Goal: Information Seeking & Learning: Learn about a topic

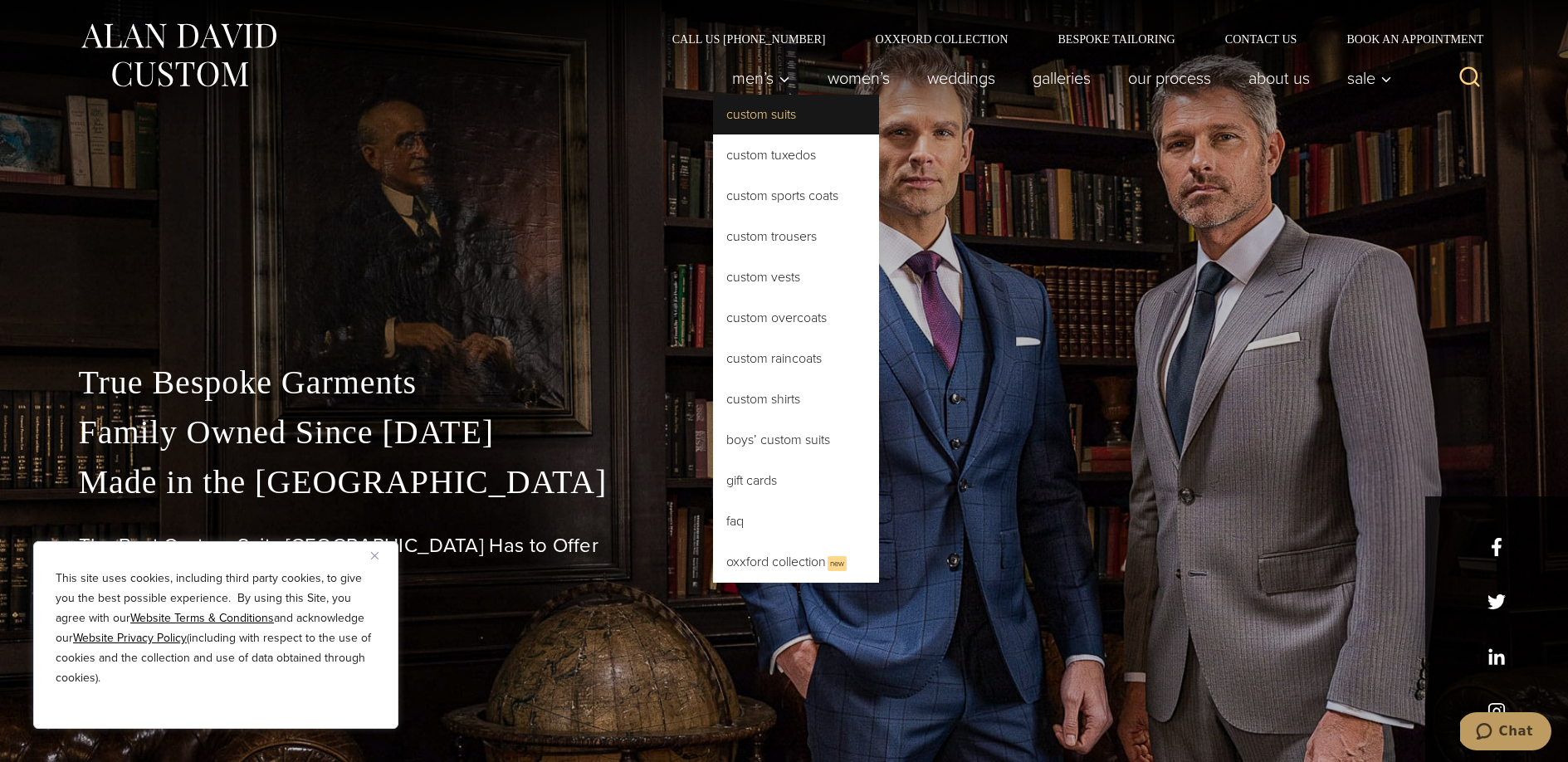
click at [776, 120] on link "Custom Suits" at bounding box center [795, 114] width 166 height 40
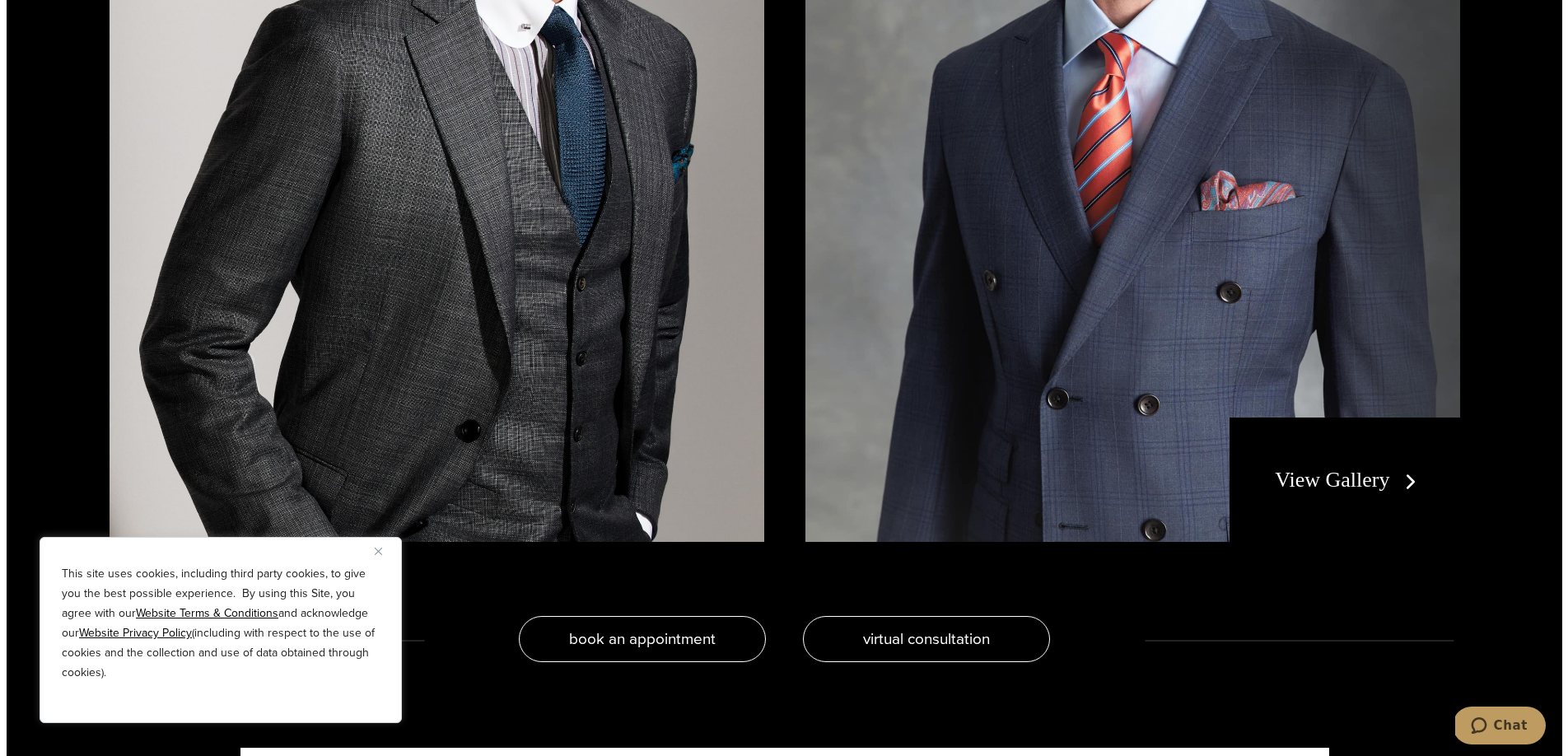
scroll to position [3848, 0]
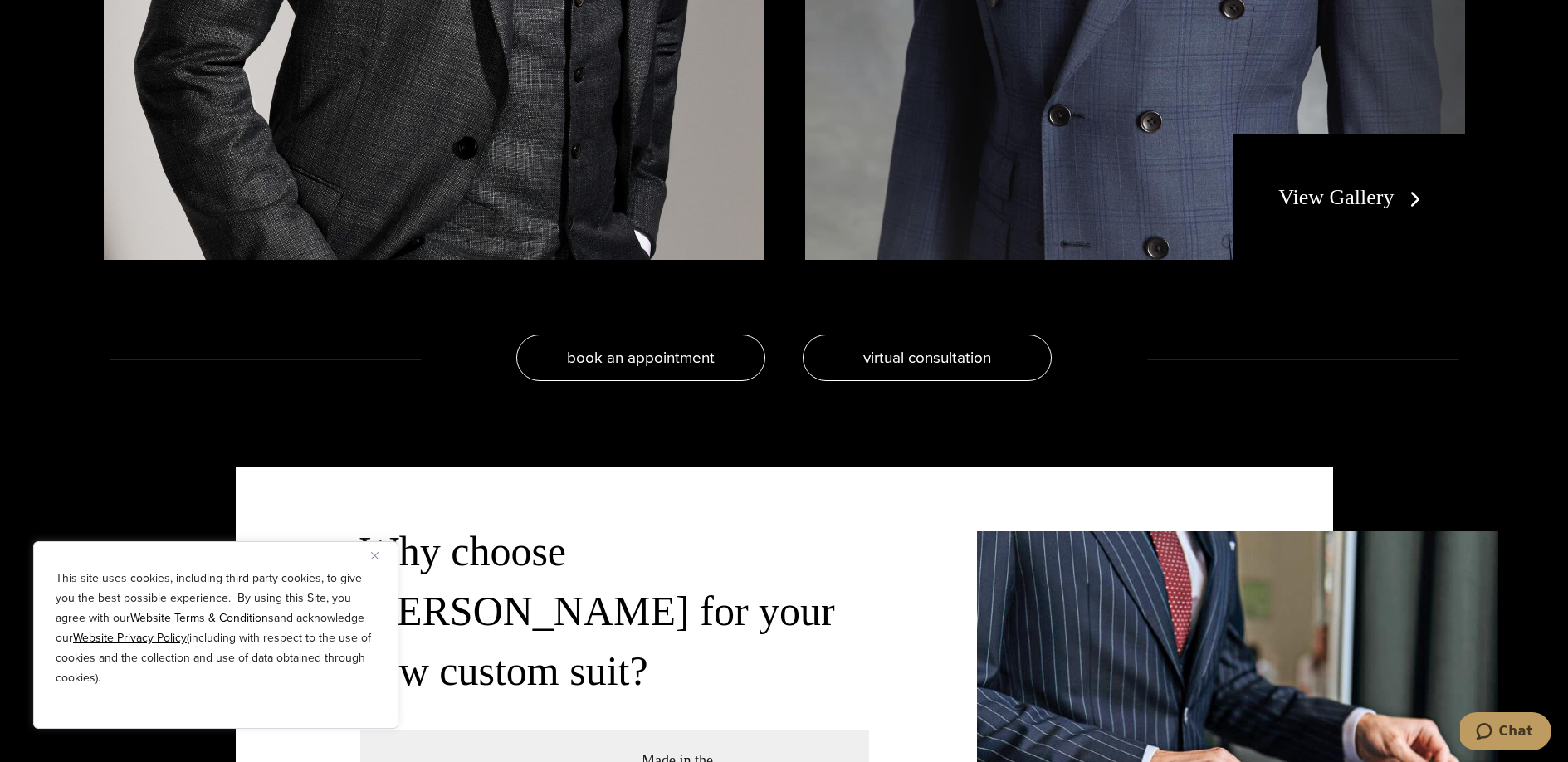
click at [379, 546] on button "Close" at bounding box center [380, 554] width 20 height 20
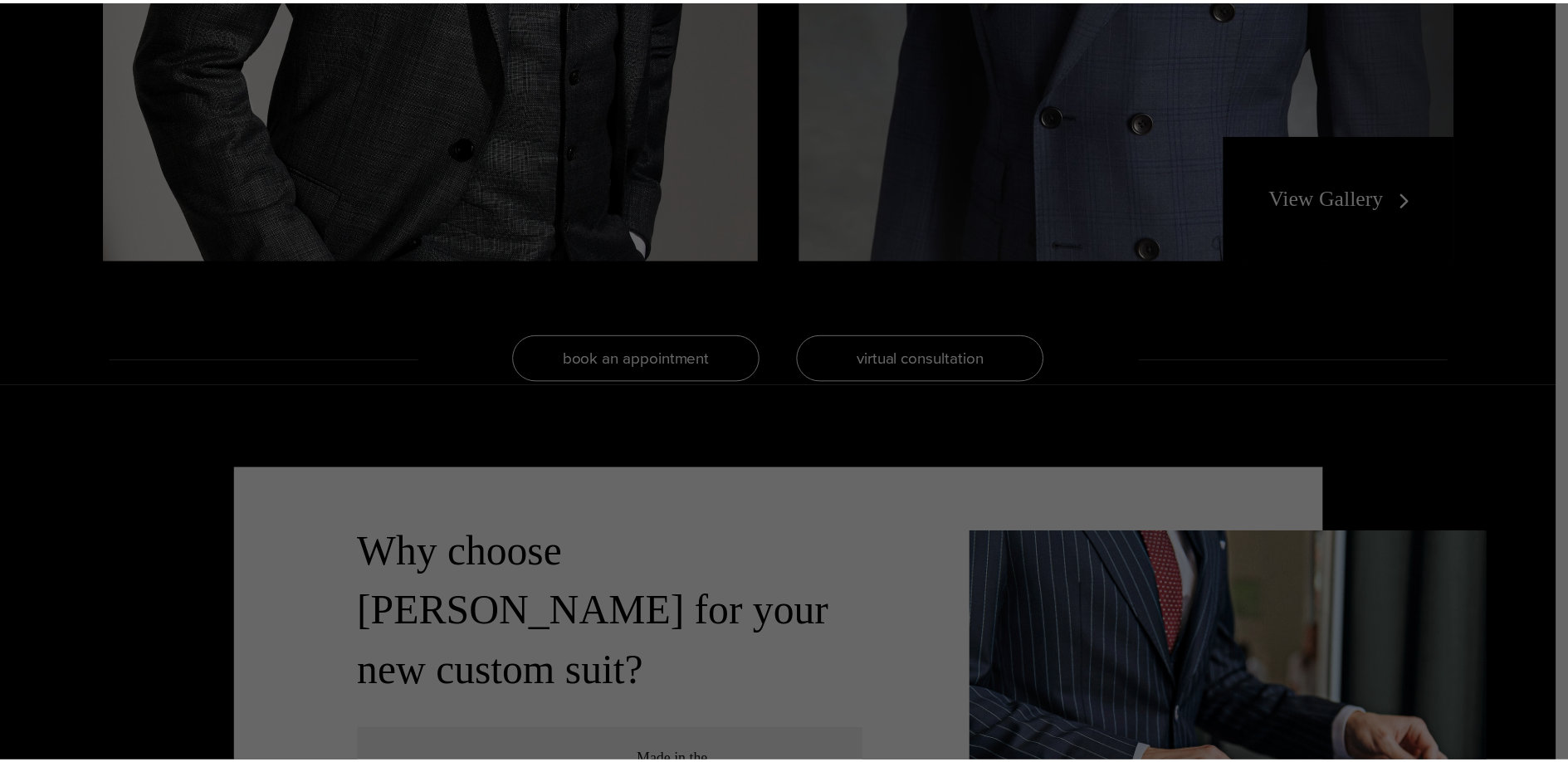
scroll to position [0, 0]
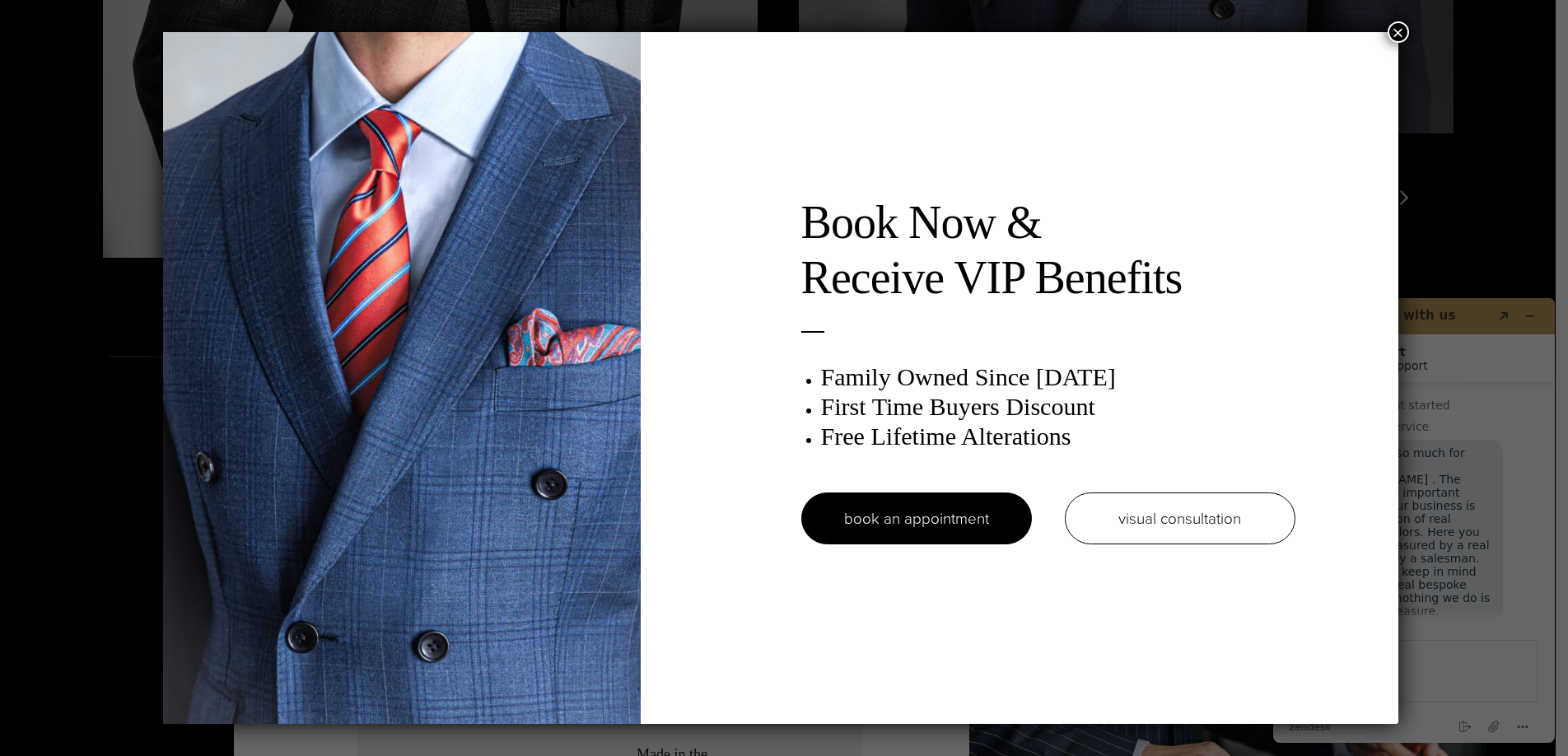
click at [1403, 30] on button "×" at bounding box center [1398, 31] width 21 height 21
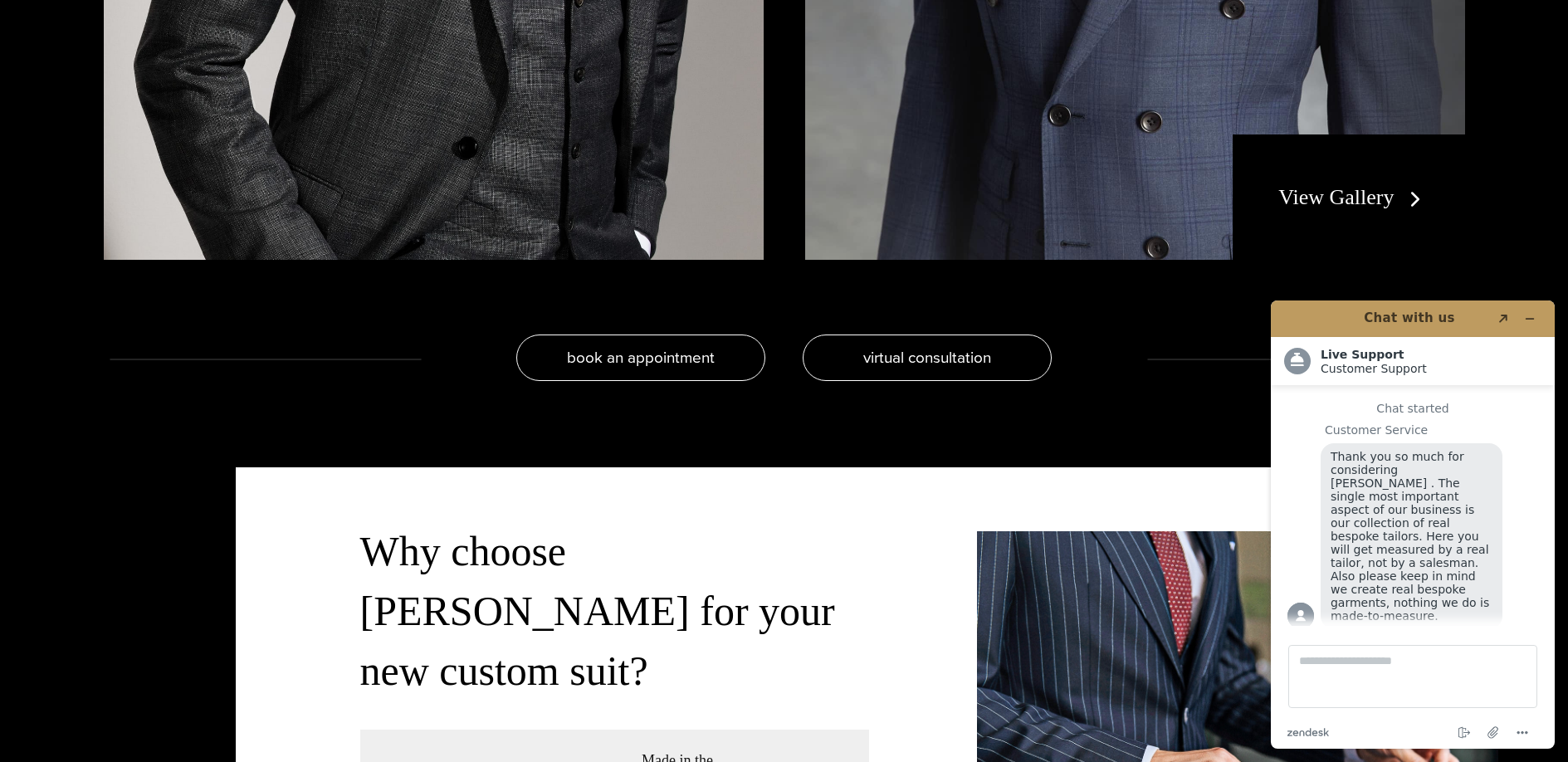
click at [1324, 195] on link "View Gallery" at bounding box center [1352, 197] width 149 height 24
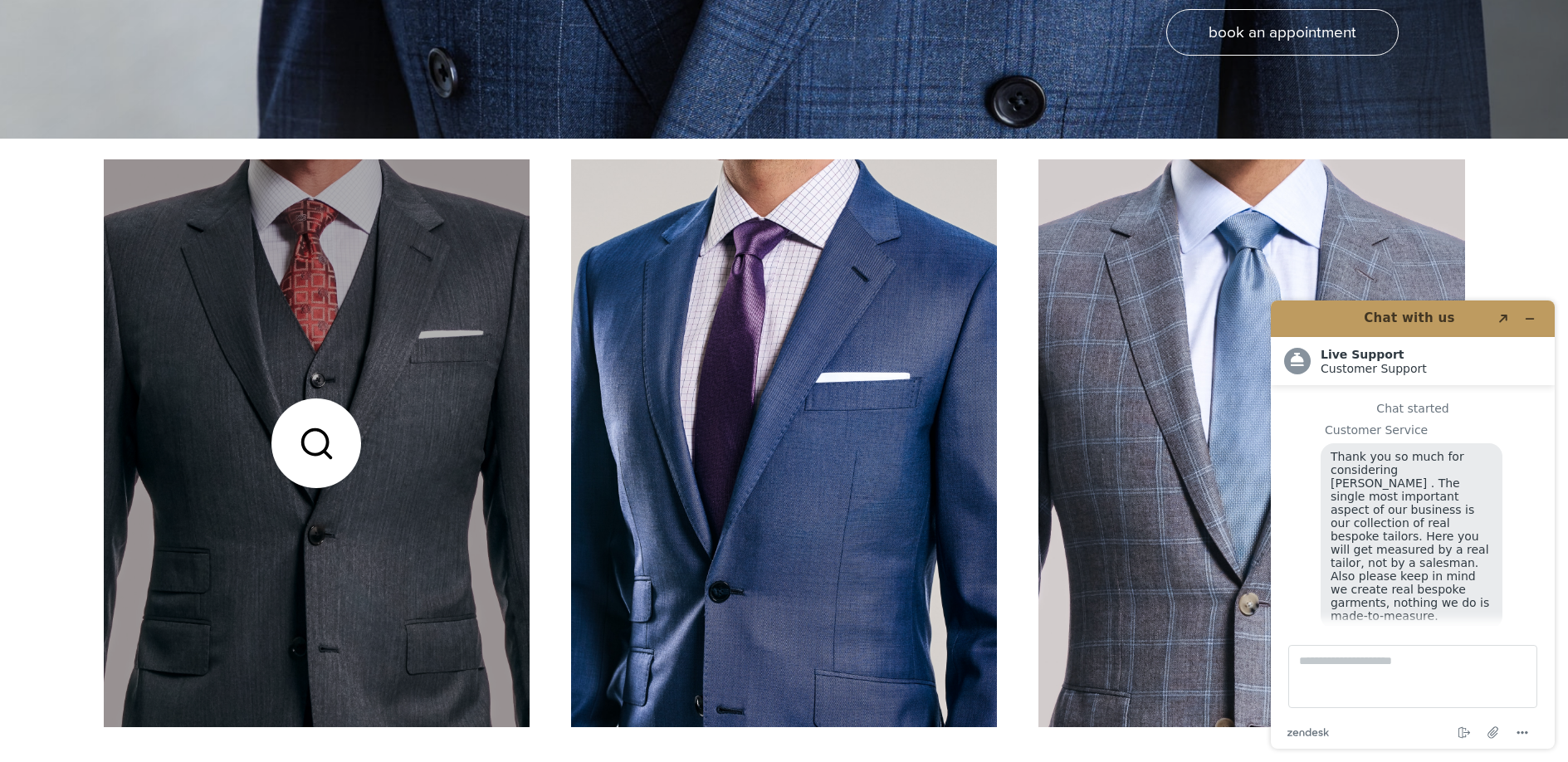
scroll to position [17, 0]
click at [398, 506] on link at bounding box center [316, 443] width 426 height 568
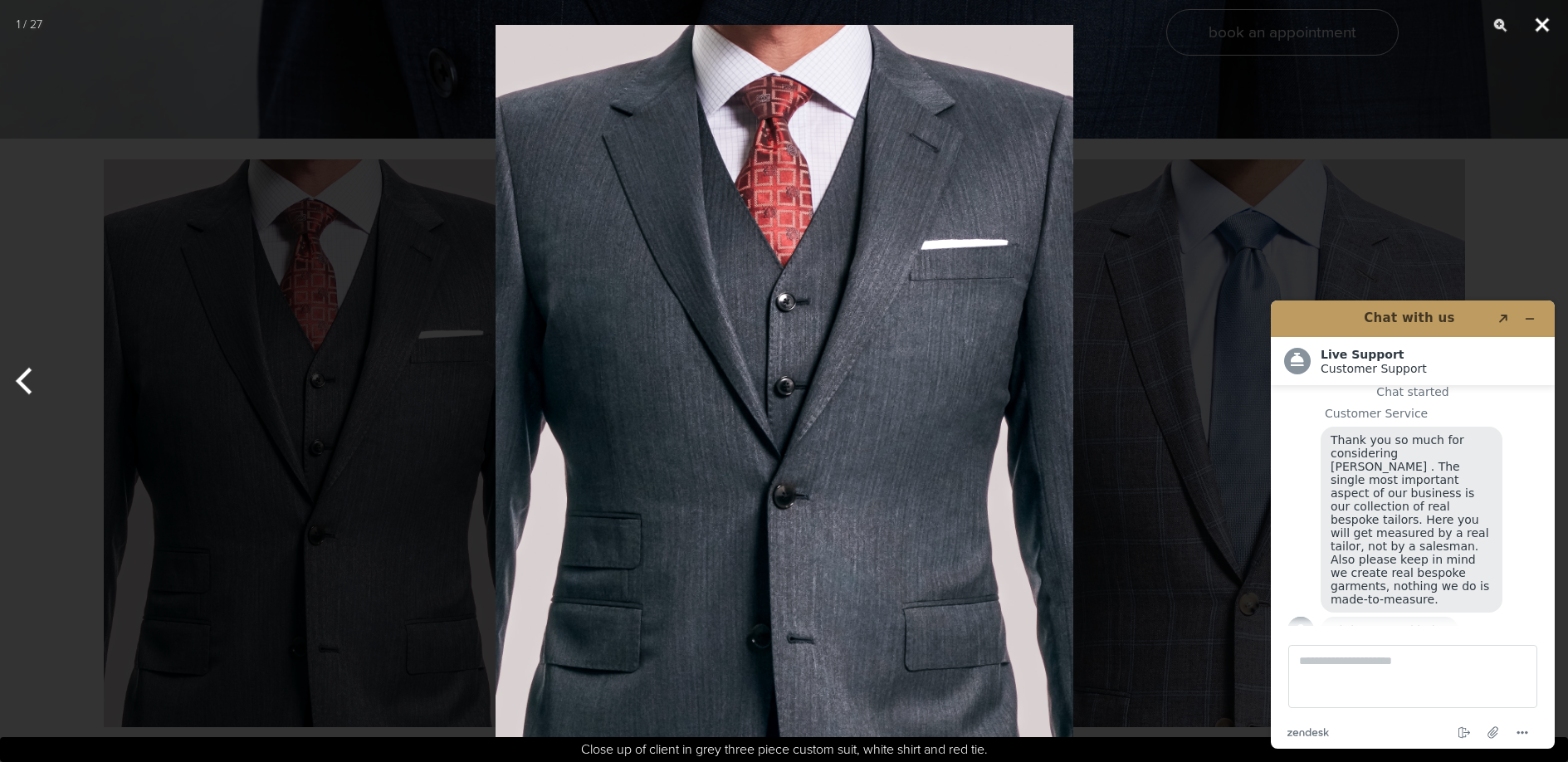
click at [1536, 26] on button "Close" at bounding box center [1542, 25] width 42 height 50
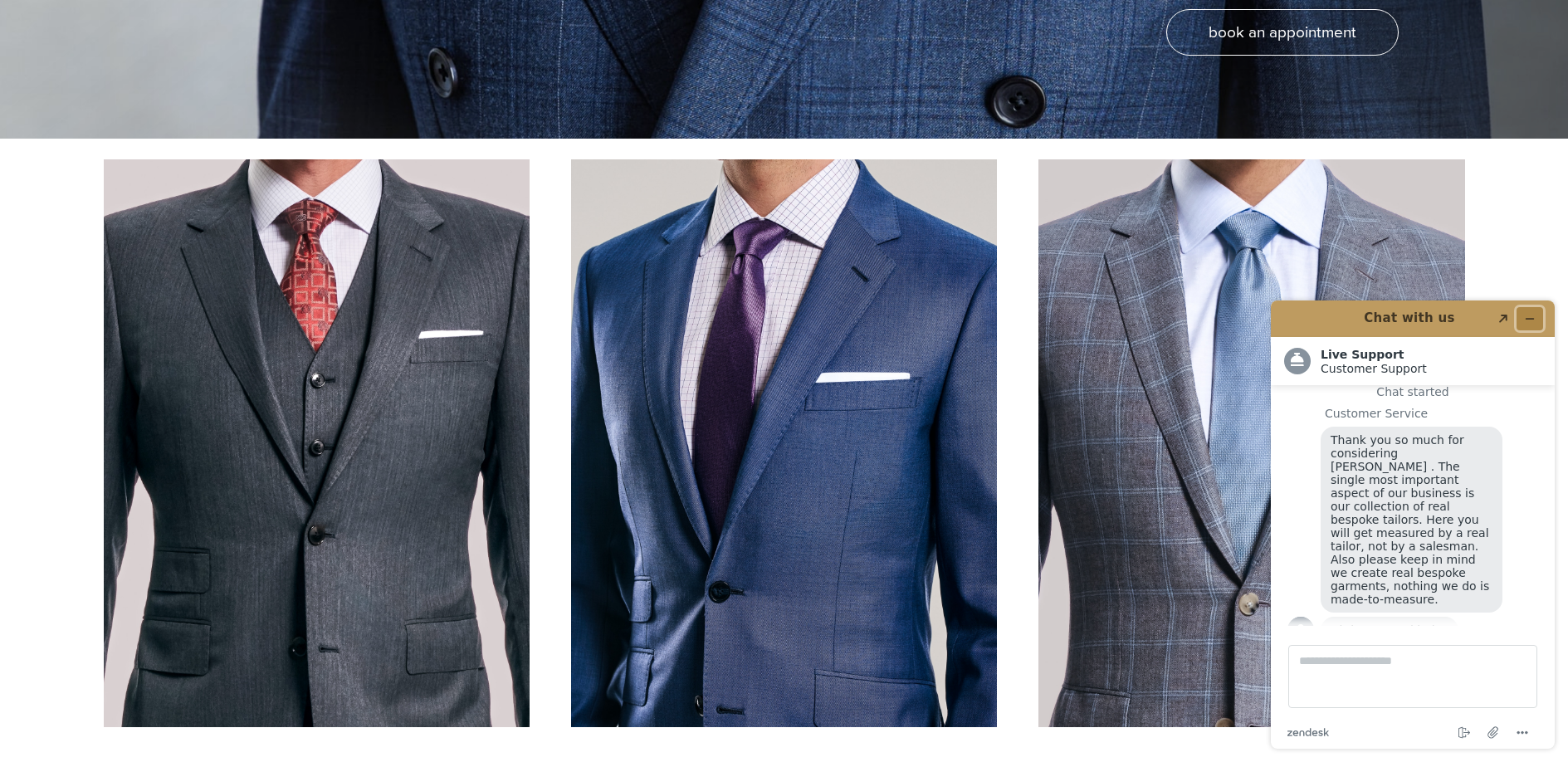
click at [1531, 313] on icon "Minimize widget" at bounding box center [1530, 319] width 12 height 12
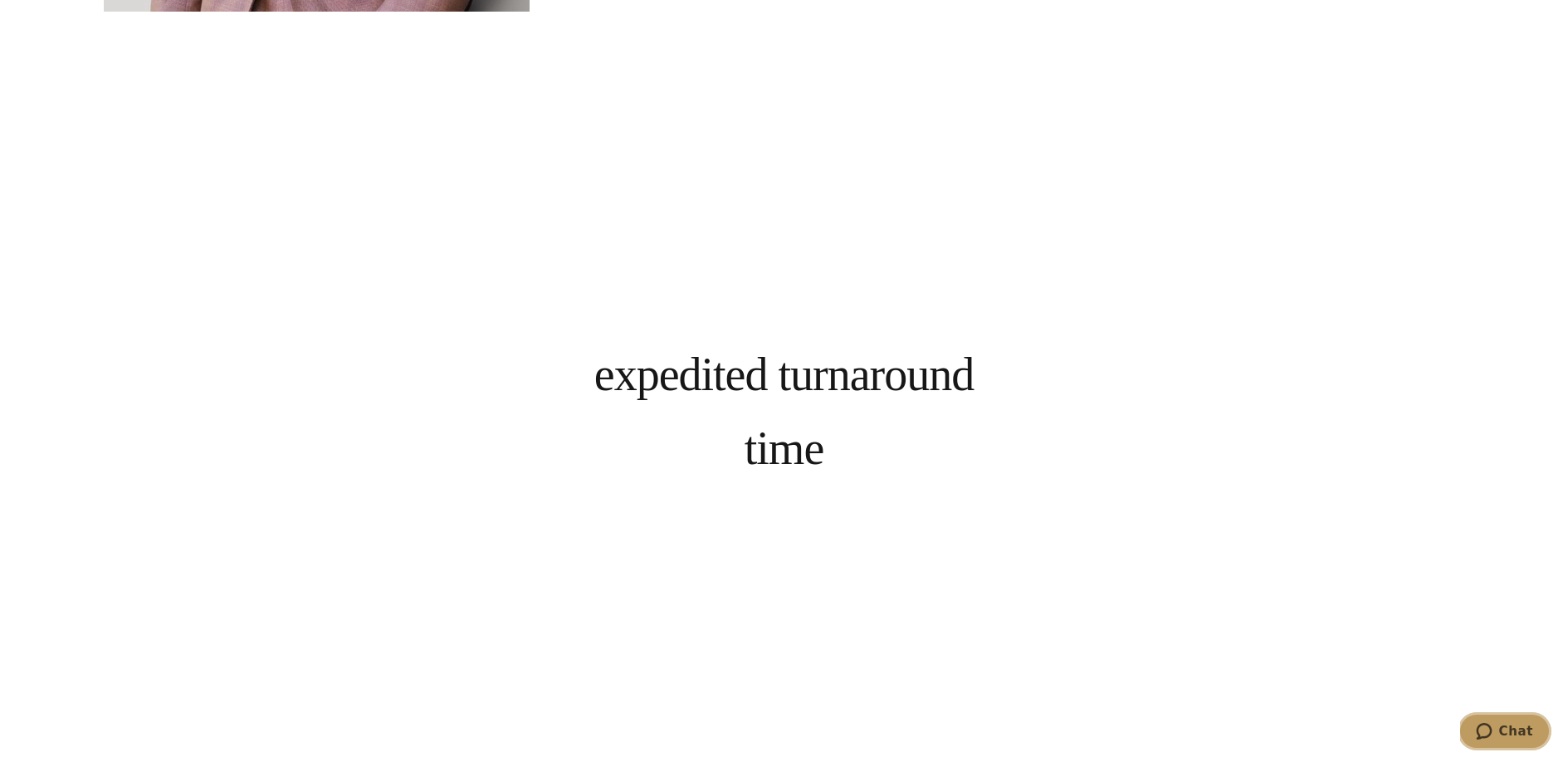
scroll to position [7220, 0]
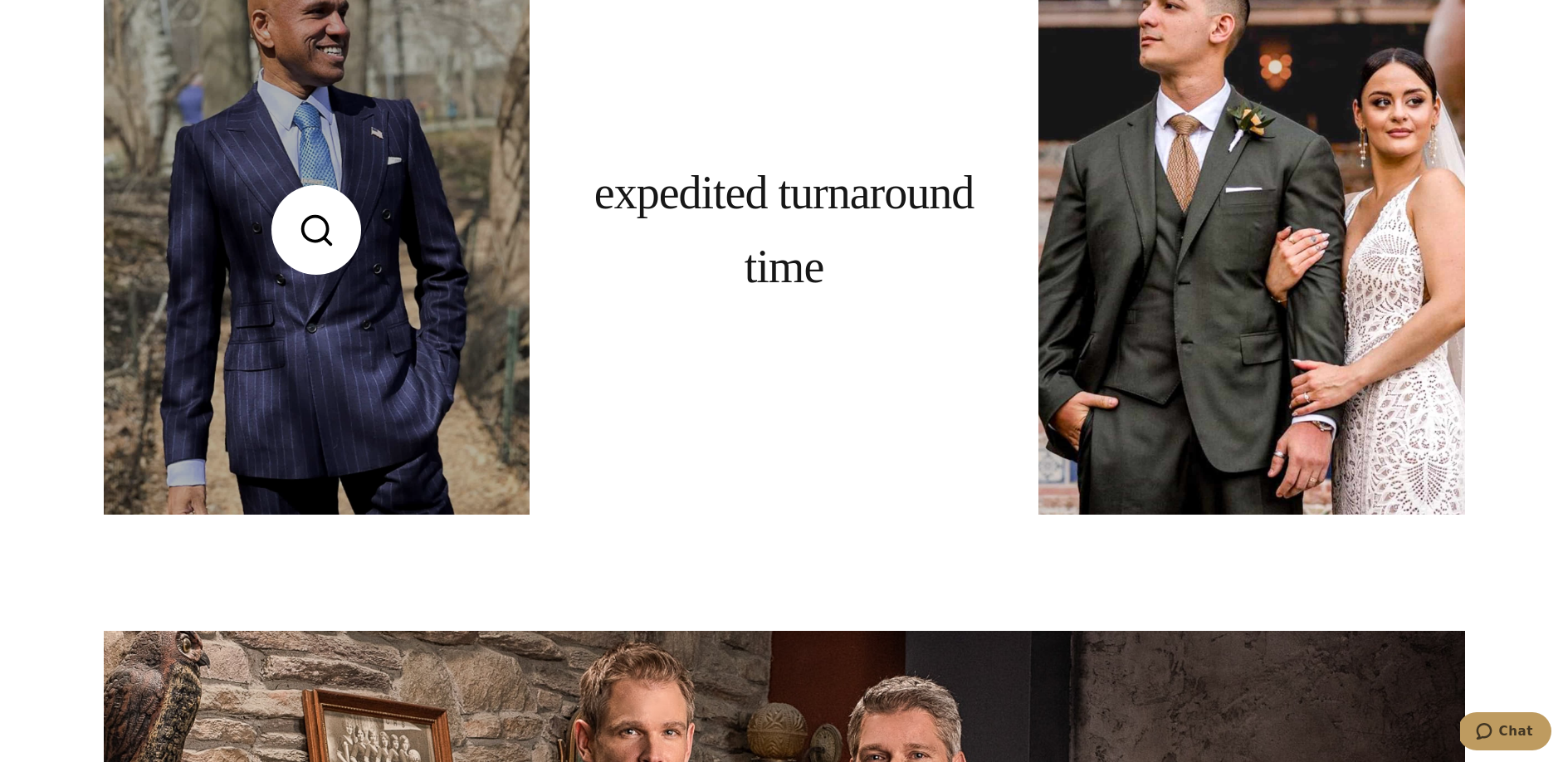
click at [399, 298] on link at bounding box center [316, 230] width 426 height 568
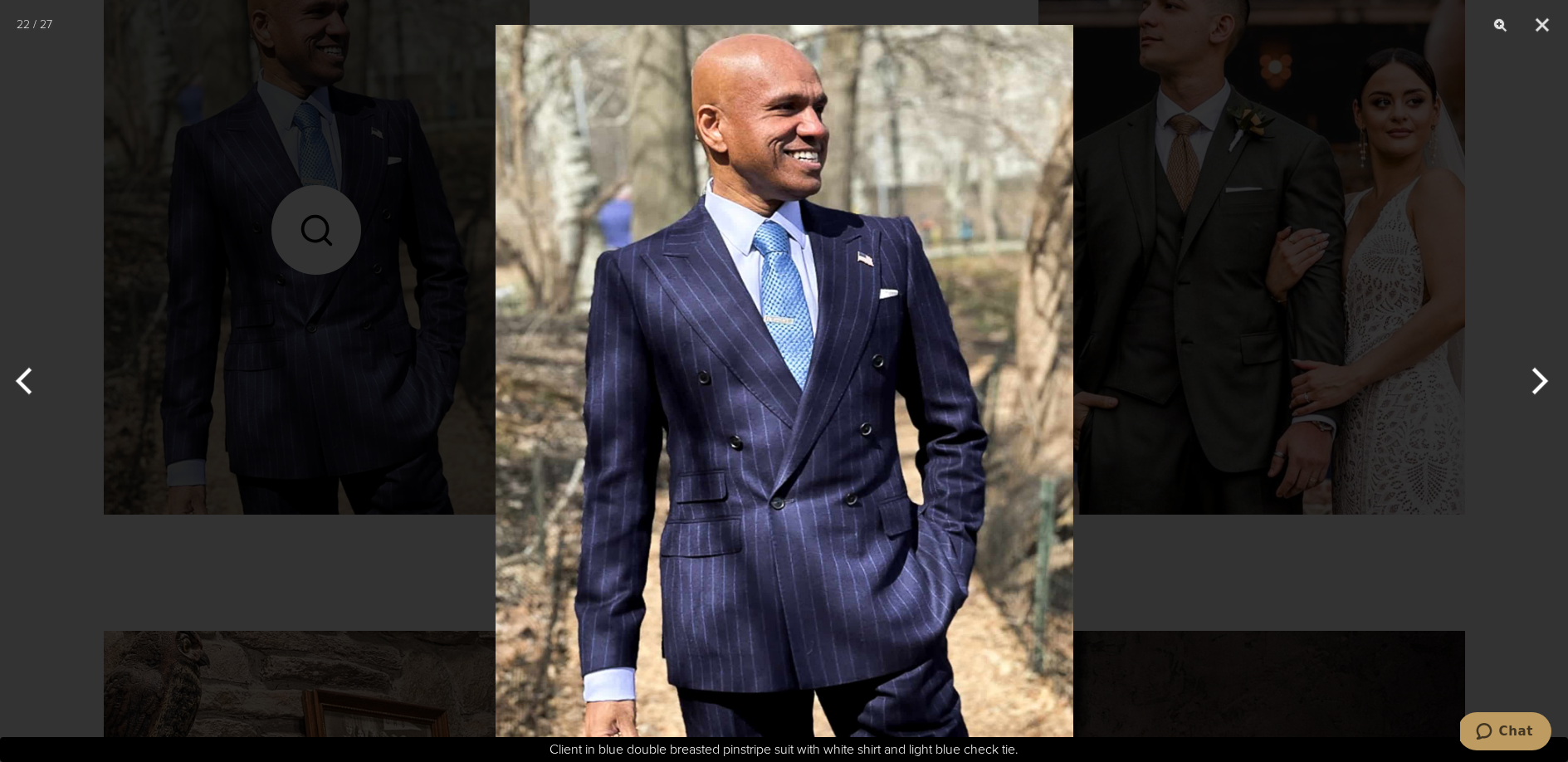
click at [1255, 305] on div at bounding box center [784, 381] width 1568 height 762
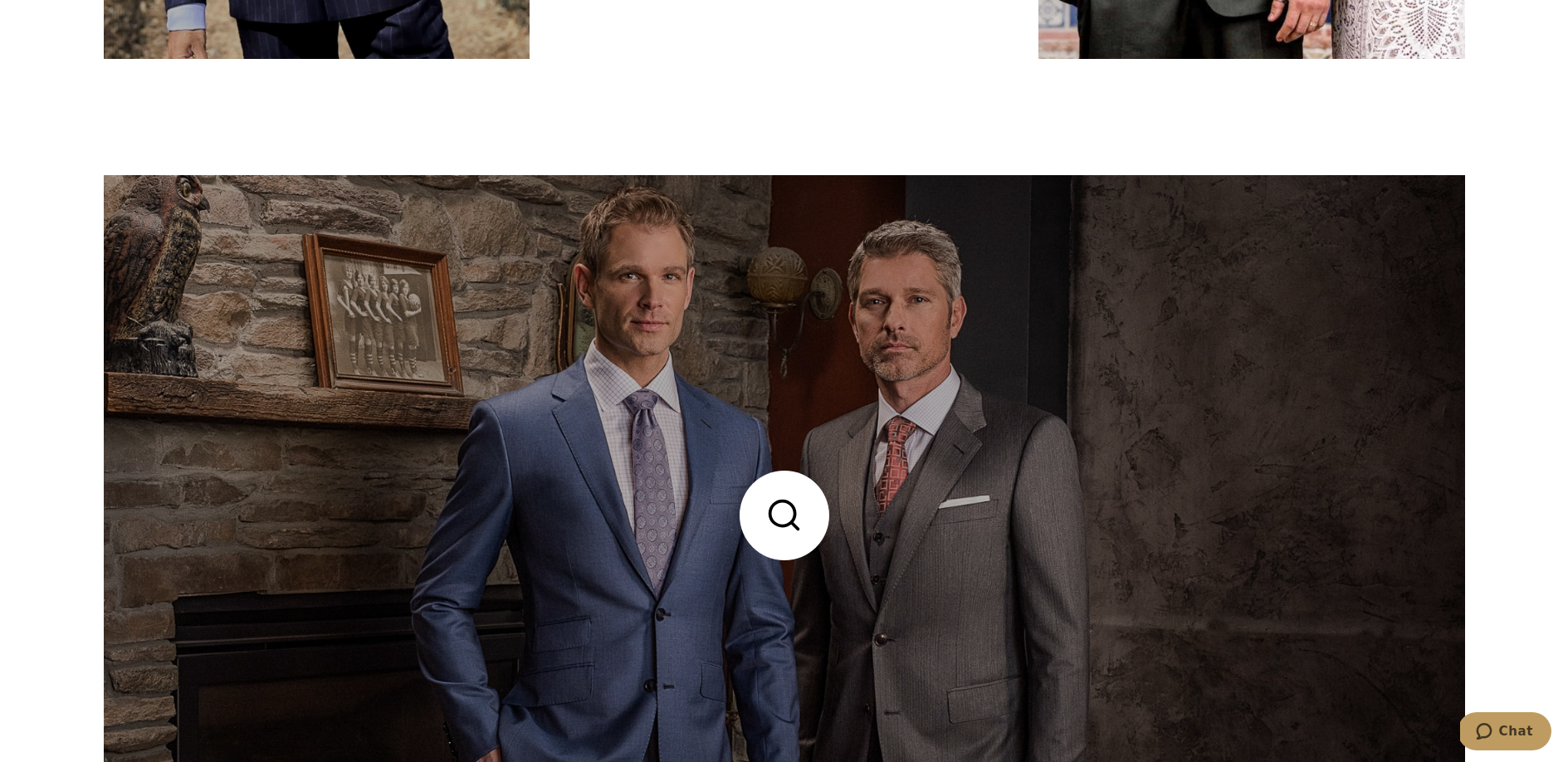
scroll to position [7886, 0]
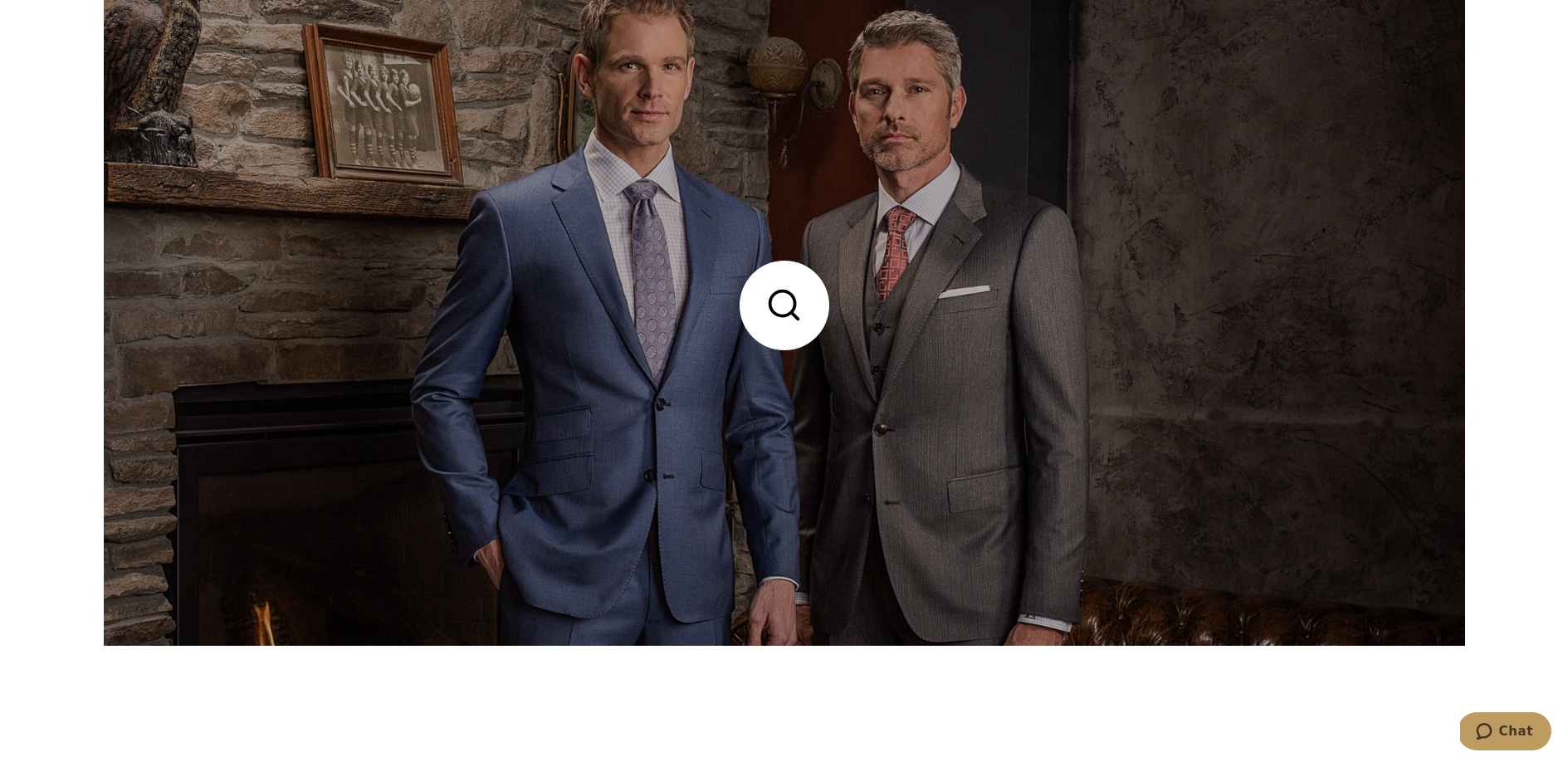
click at [693, 470] on link at bounding box center [784, 305] width 1361 height 680
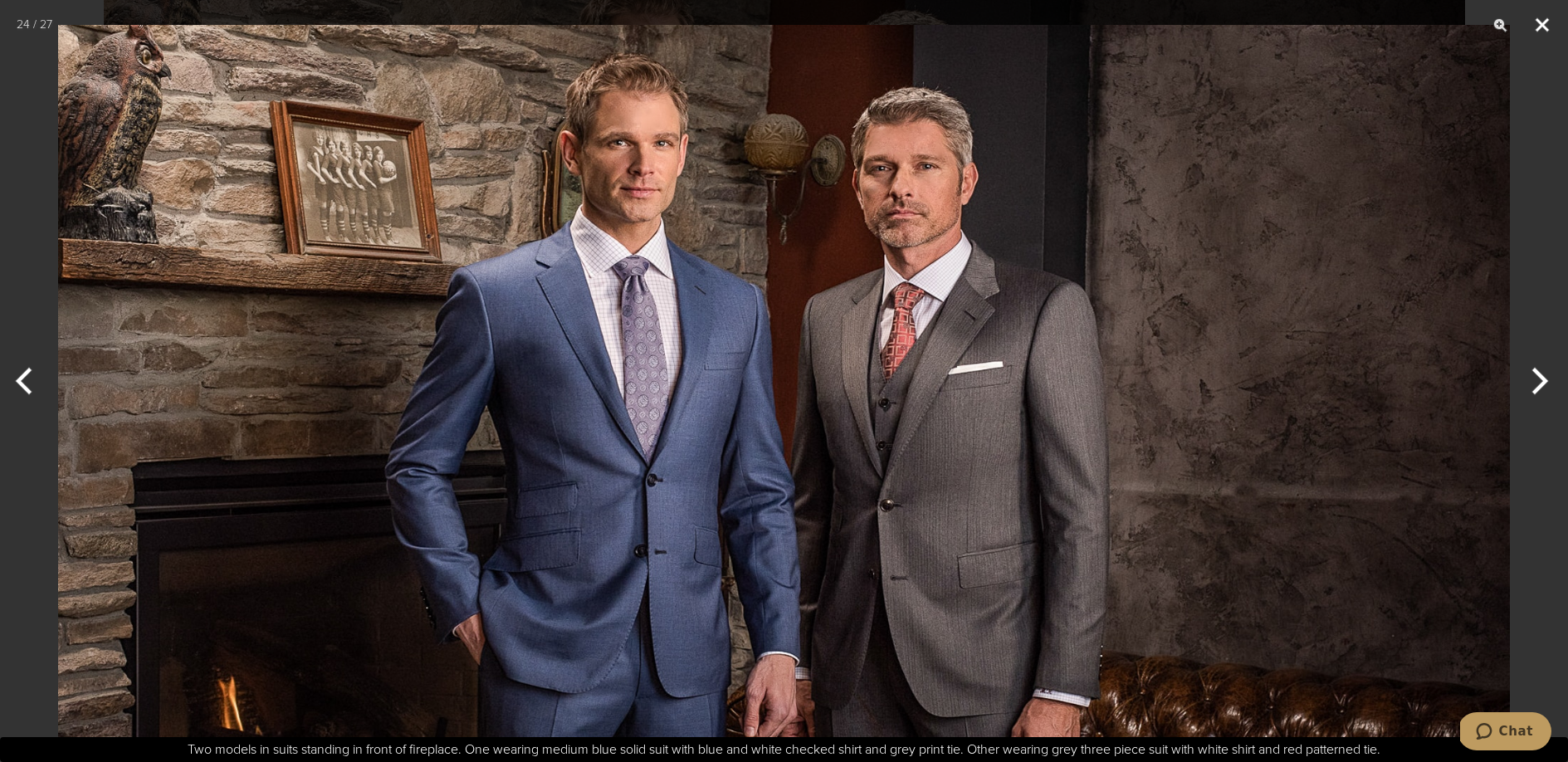
click at [1544, 23] on button "Close" at bounding box center [1542, 25] width 42 height 50
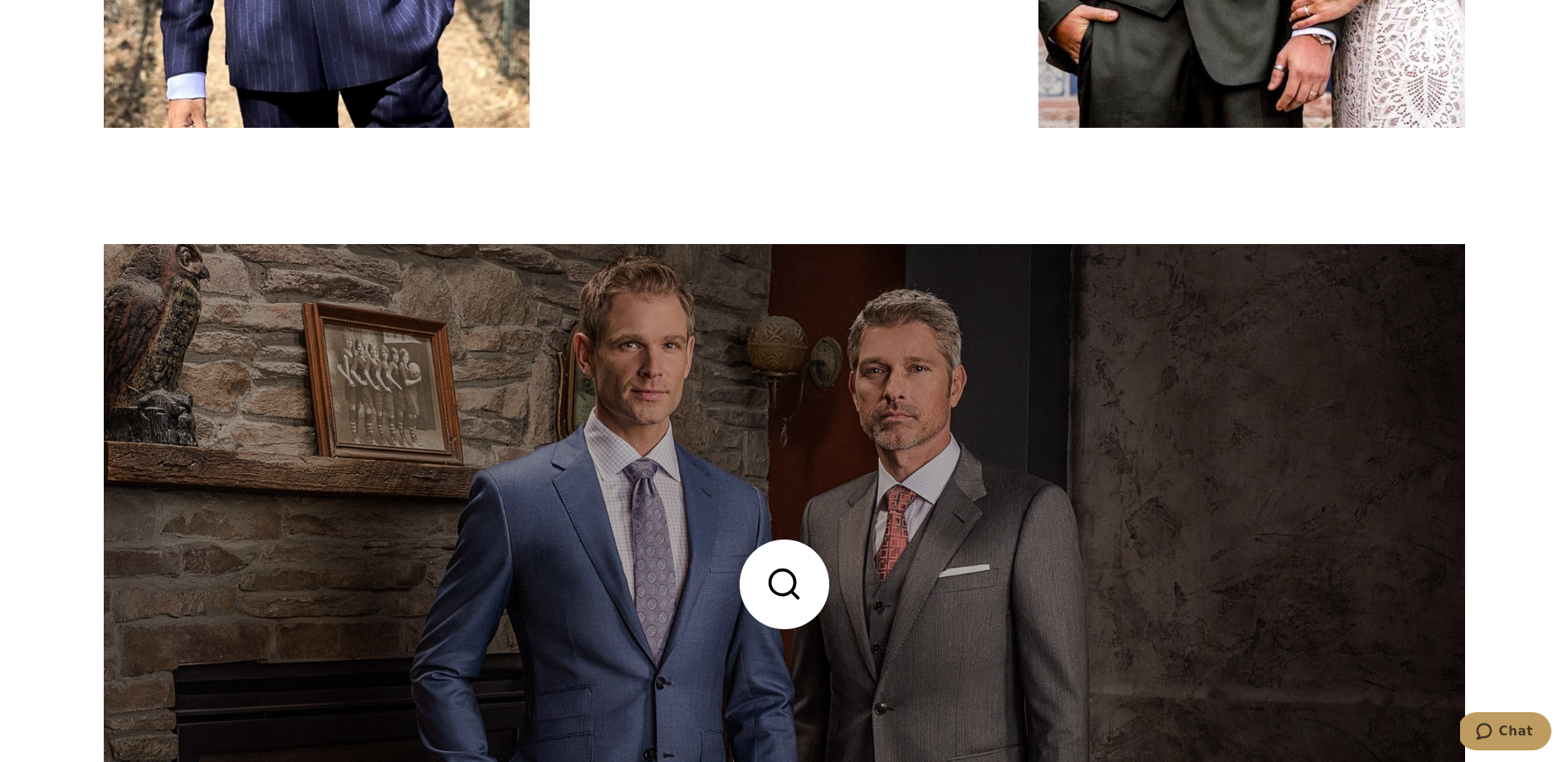
scroll to position [6844, 0]
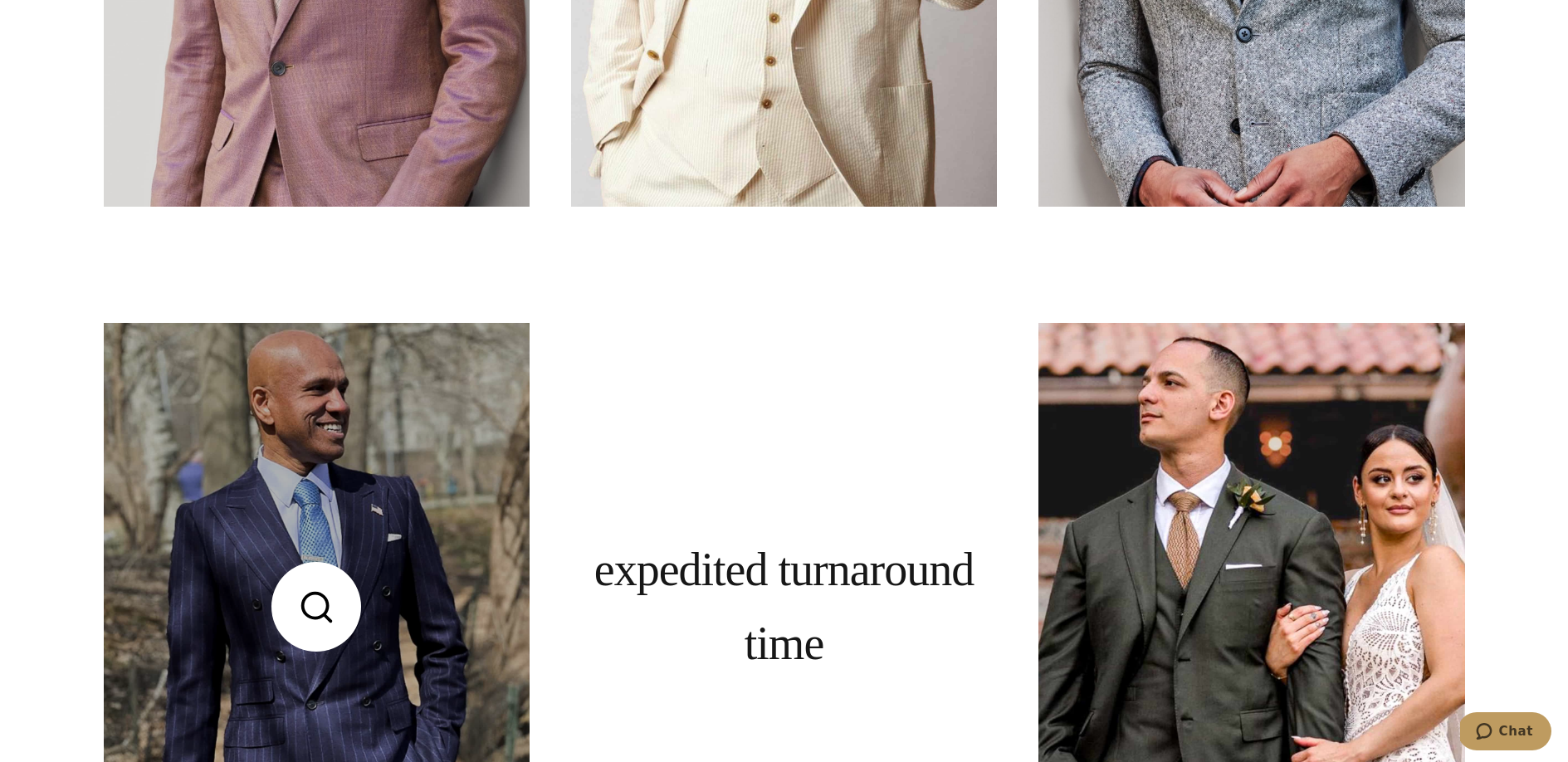
click at [372, 553] on link at bounding box center [316, 607] width 426 height 568
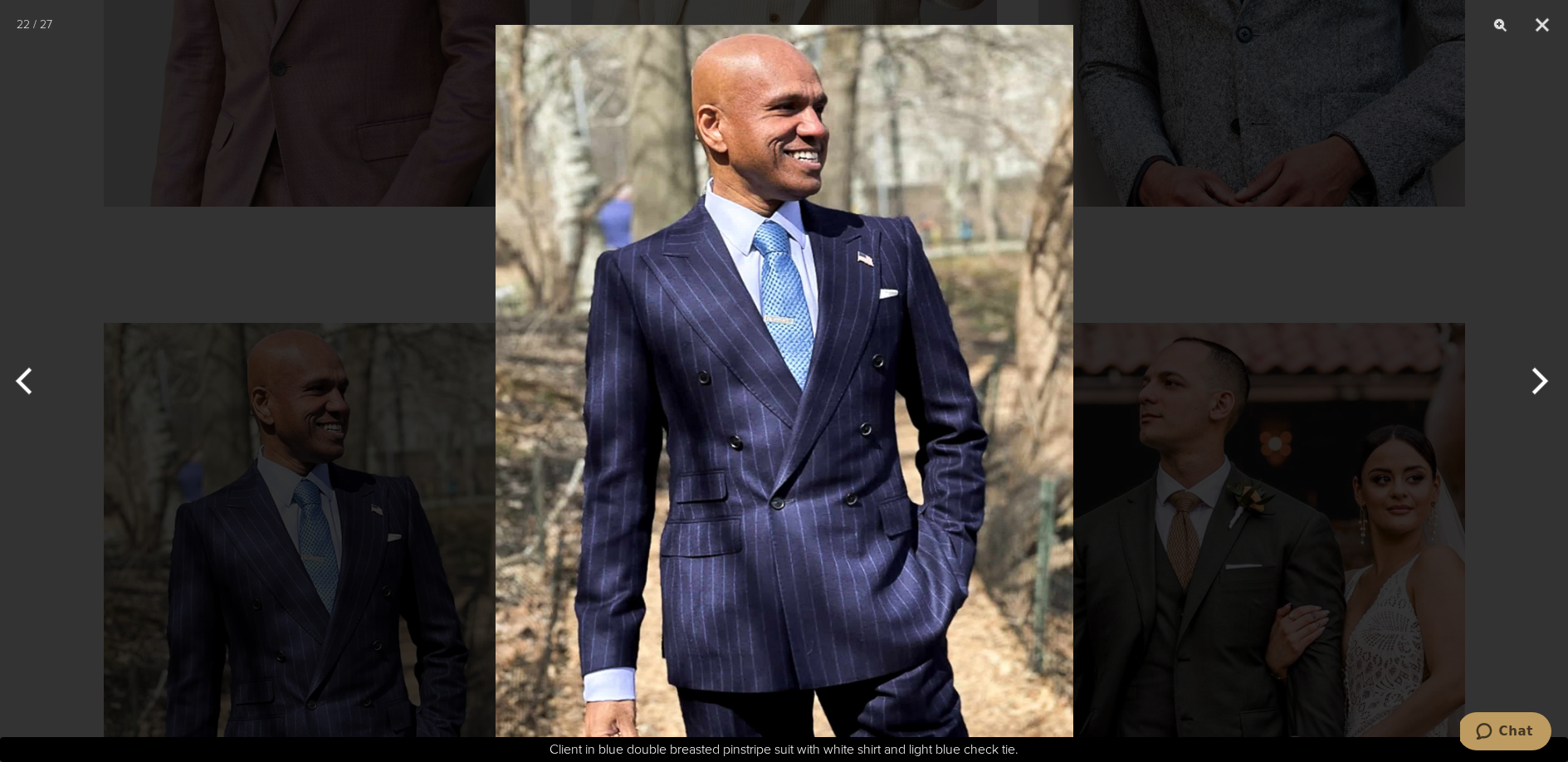
click at [1109, 20] on div at bounding box center [784, 381] width 1568 height 762
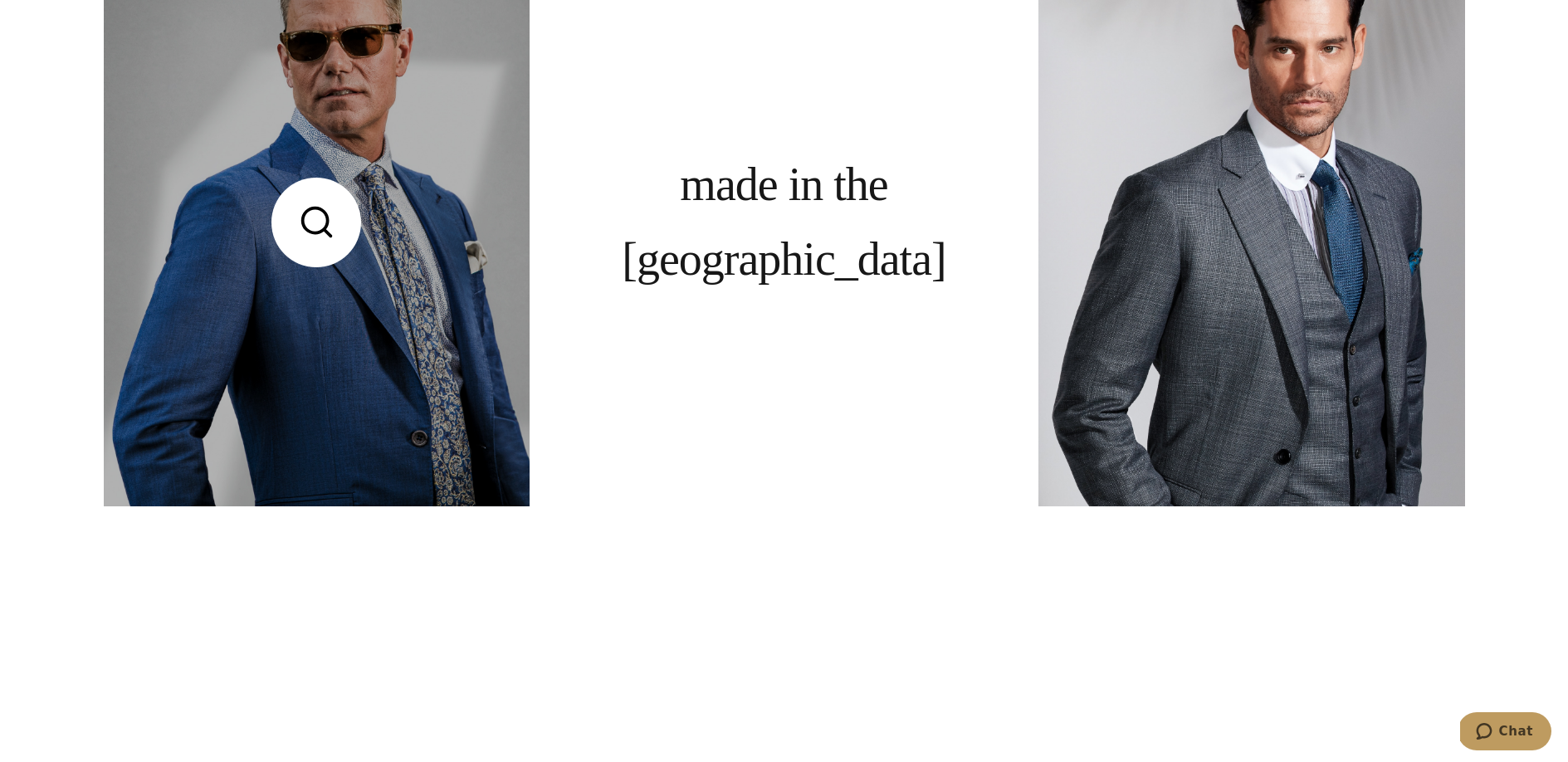
scroll to position [0, 0]
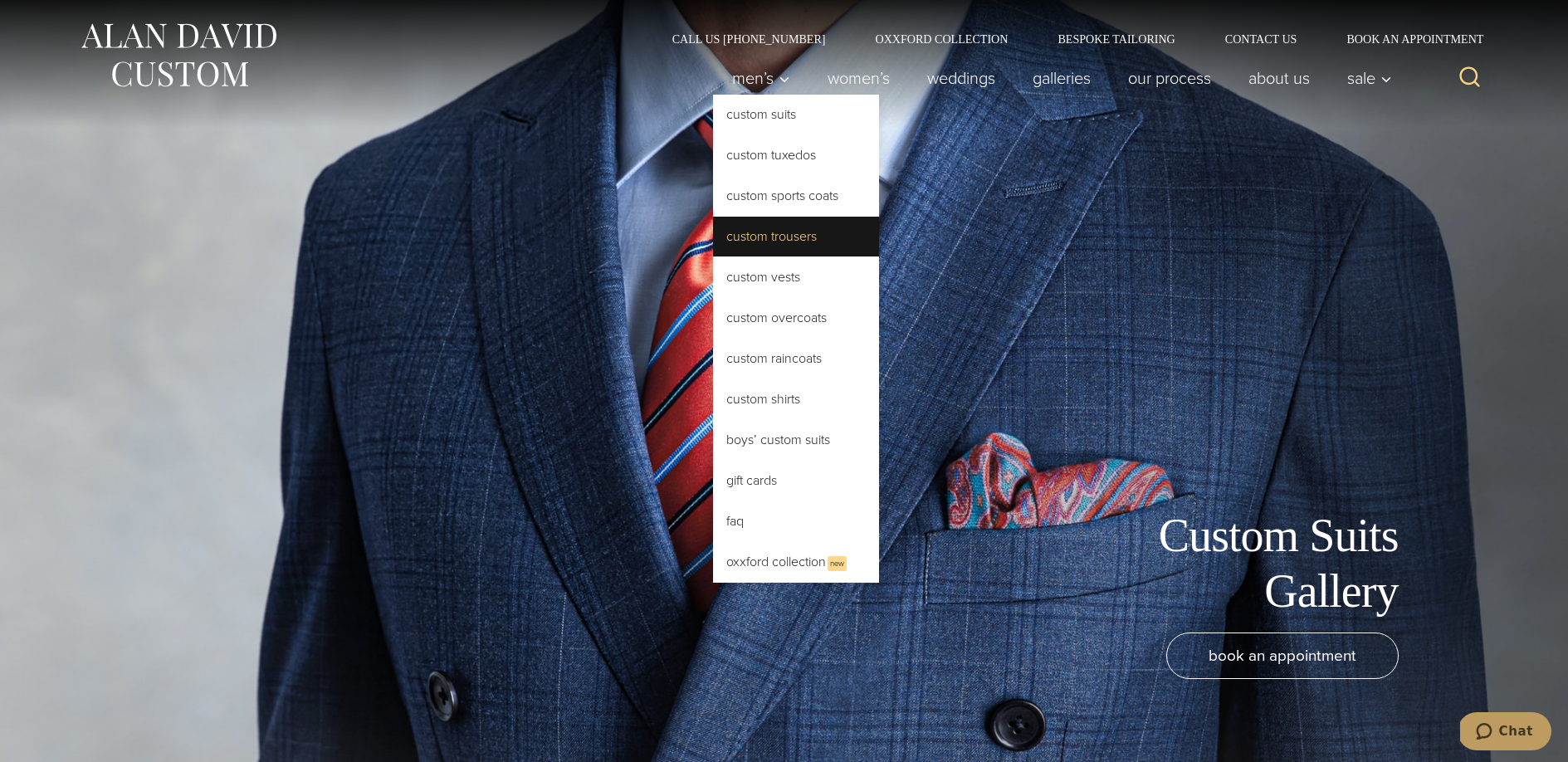
click at [786, 239] on link "Custom Trousers" at bounding box center [795, 236] width 166 height 40
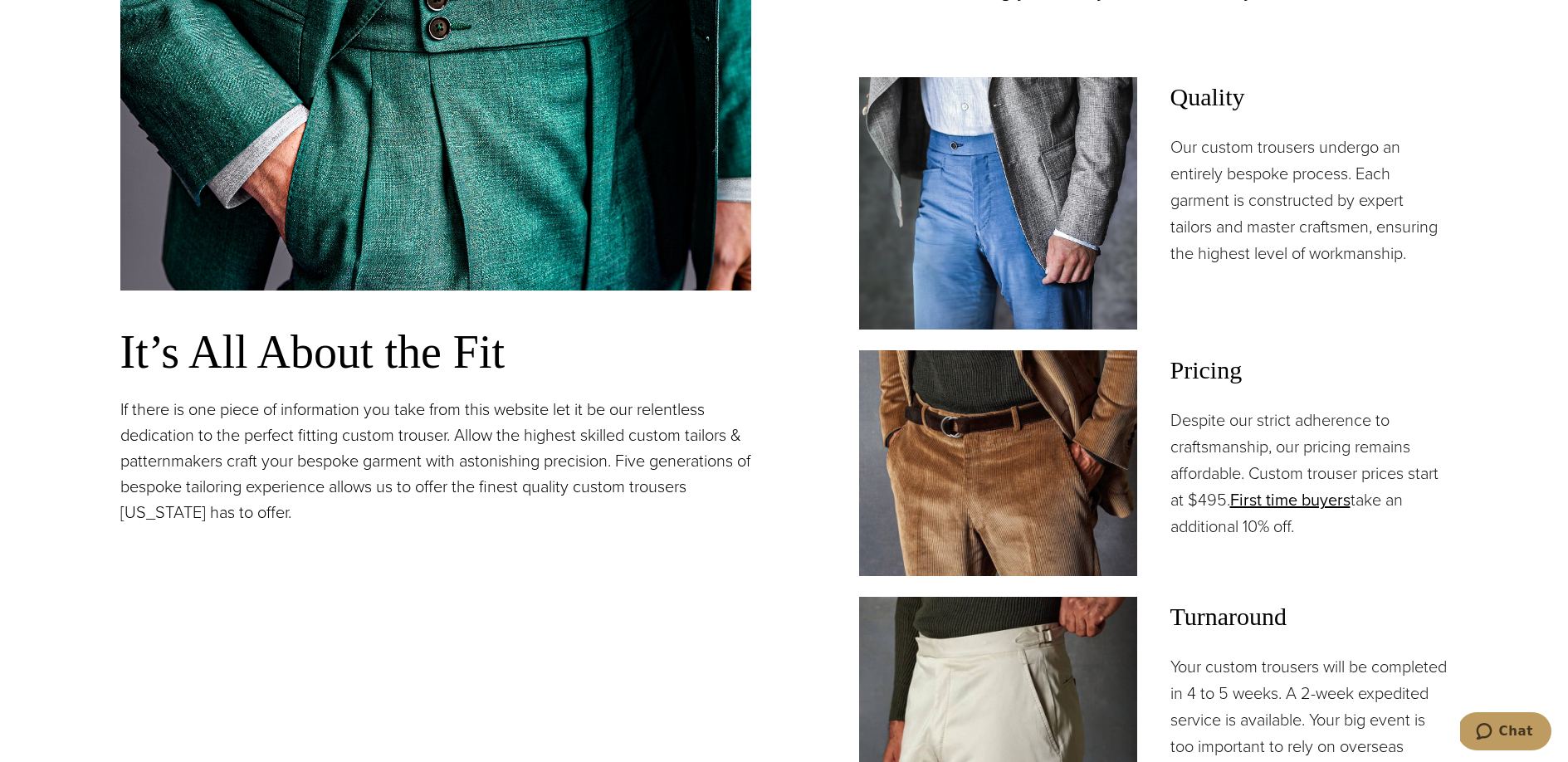
scroll to position [1033, 0]
